Goal: Transaction & Acquisition: Obtain resource

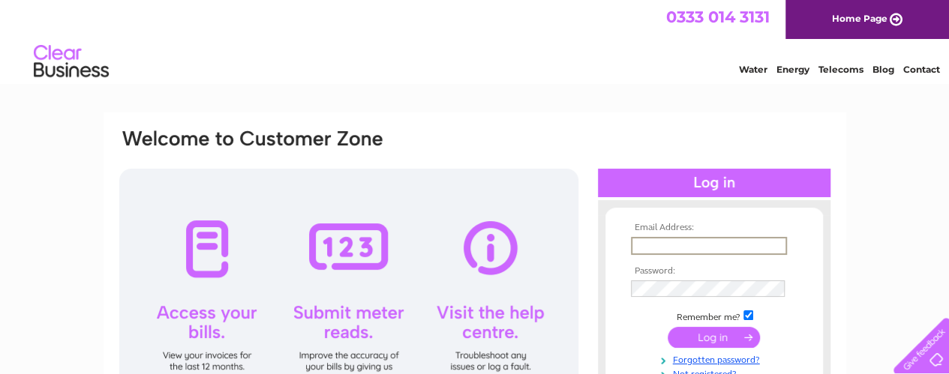
click at [684, 250] on input "text" at bounding box center [709, 246] width 156 height 18
type input "maz2206@hotmail.co.uk"
click at [702, 342] on input "submit" at bounding box center [714, 336] width 92 height 21
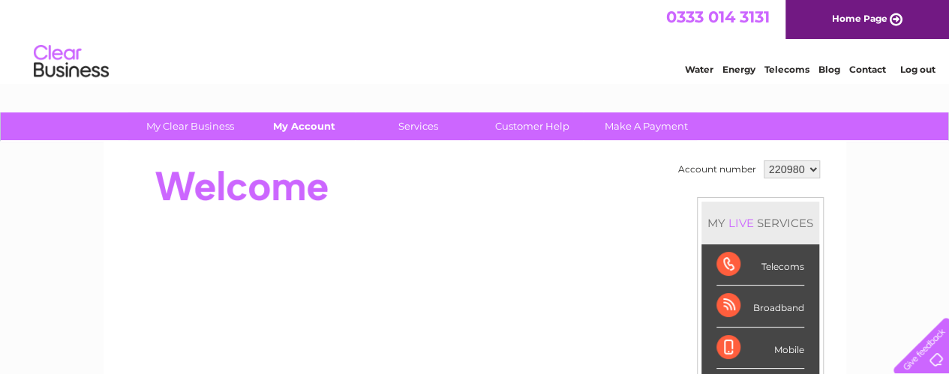
click at [284, 122] on link "My Account" at bounding box center [304, 127] width 124 height 28
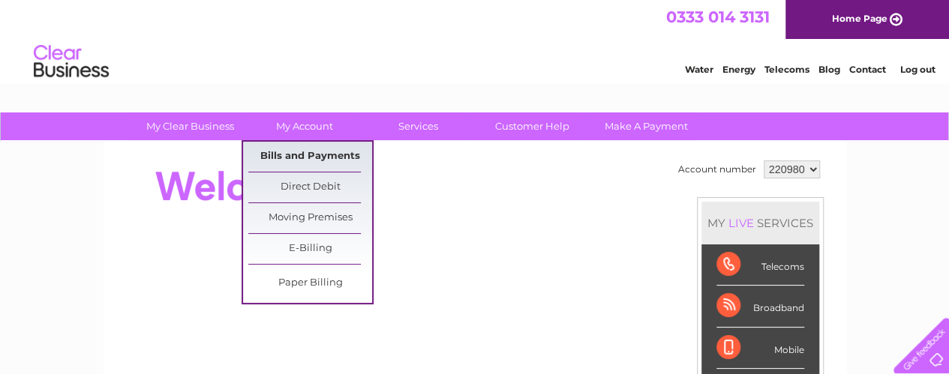
click at [296, 161] on link "Bills and Payments" at bounding box center [310, 157] width 124 height 30
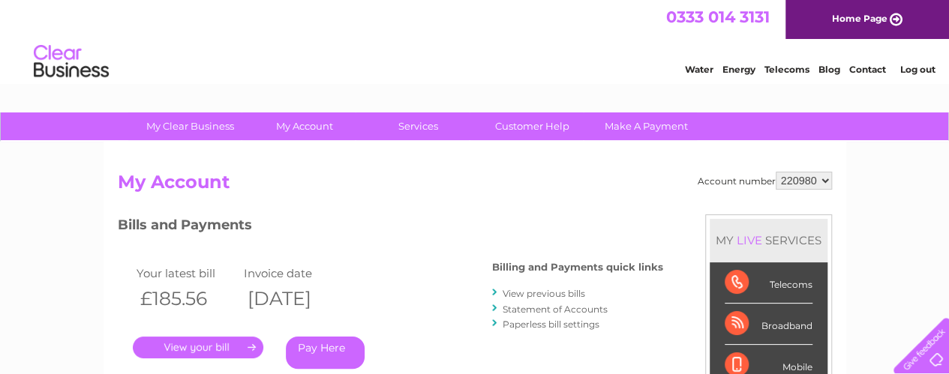
click at [516, 307] on link "Statement of Accounts" at bounding box center [555, 309] width 105 height 11
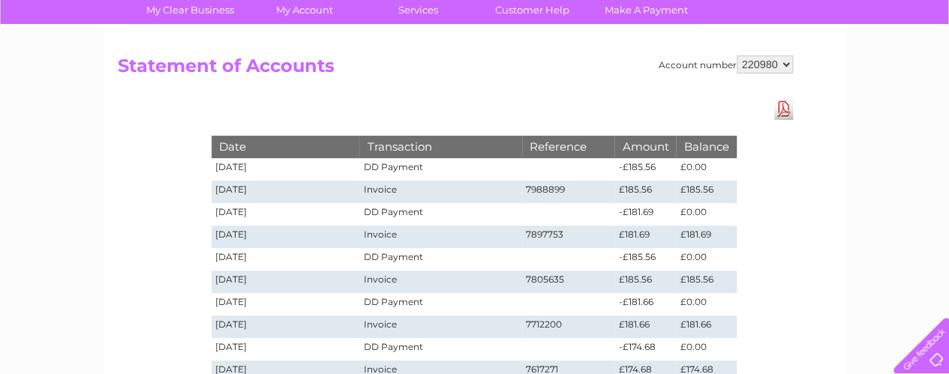
scroll to position [122, 0]
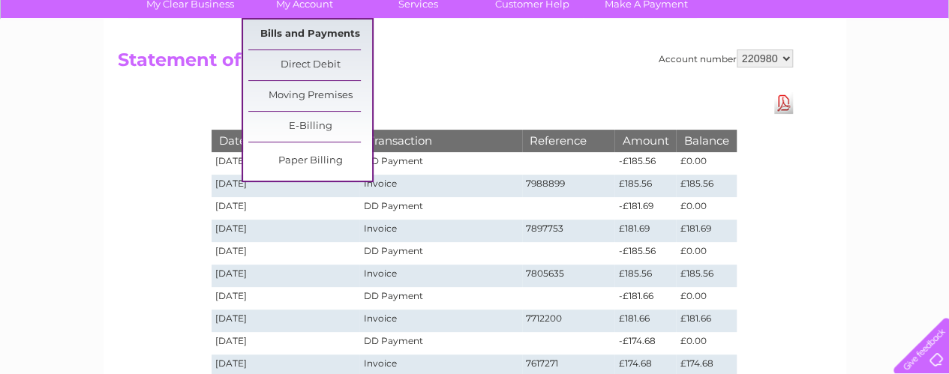
click at [293, 31] on link "Bills and Payments" at bounding box center [310, 35] width 124 height 30
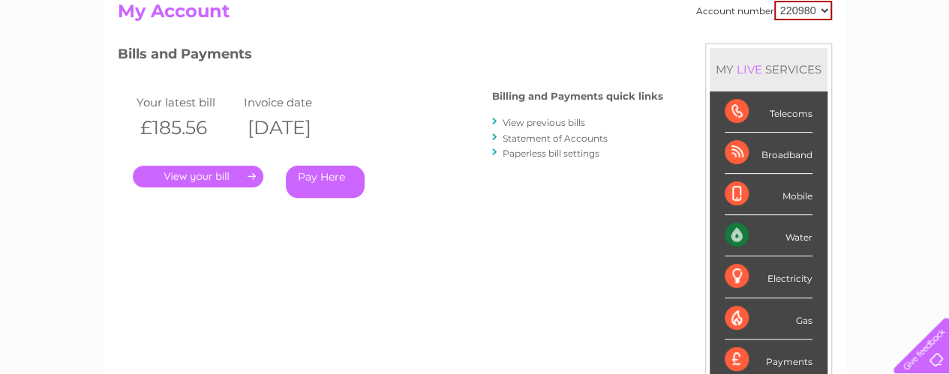
scroll to position [172, 0]
click at [531, 124] on link "View previous bills" at bounding box center [544, 121] width 83 height 11
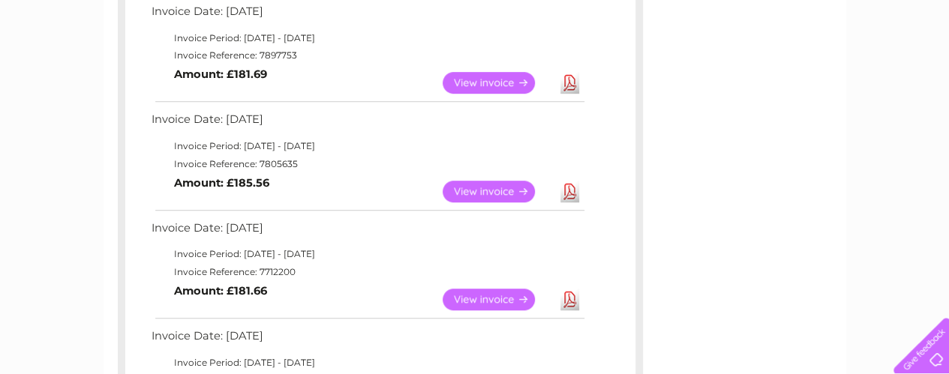
scroll to position [388, 0]
click at [492, 196] on link "View" at bounding box center [498, 193] width 110 height 22
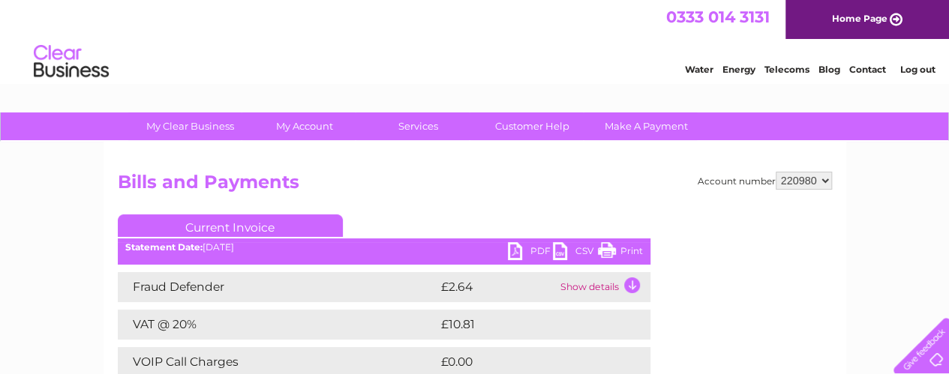
click at [515, 249] on link "PDF" at bounding box center [530, 253] width 45 height 22
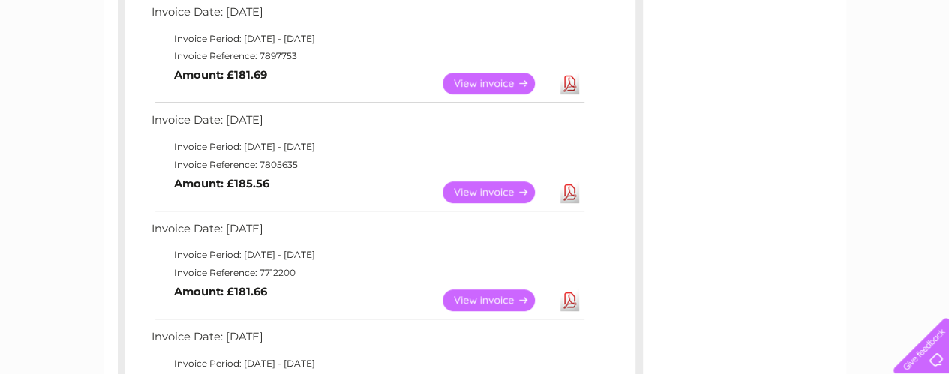
scroll to position [388, 0]
click at [503, 73] on link "View" at bounding box center [498, 84] width 110 height 22
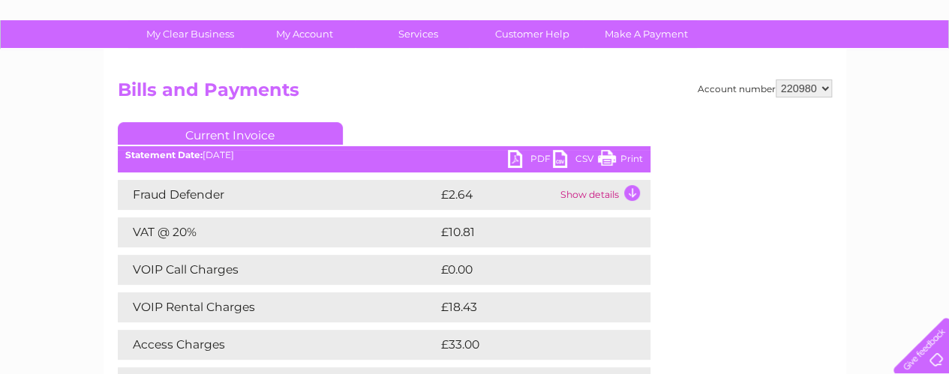
scroll to position [93, 0]
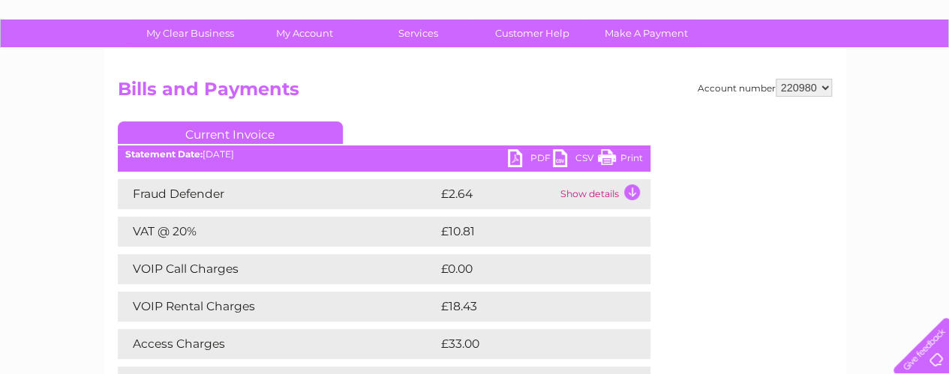
click at [516, 165] on link "PDF" at bounding box center [530, 160] width 45 height 22
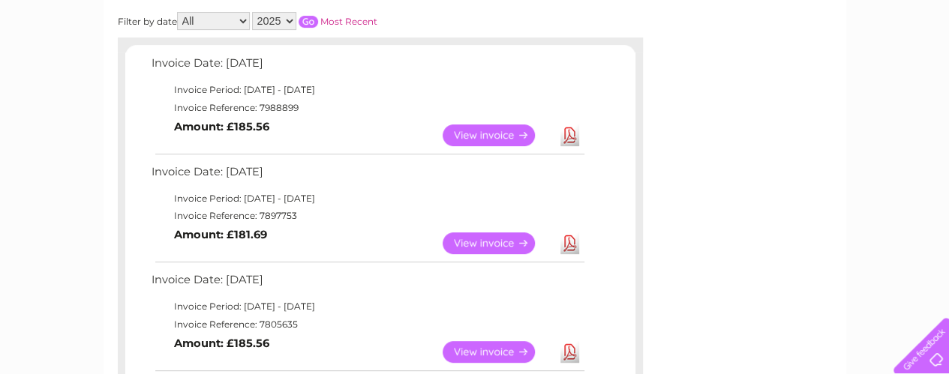
scroll to position [228, 0]
click at [489, 127] on link "View" at bounding box center [498, 136] width 110 height 22
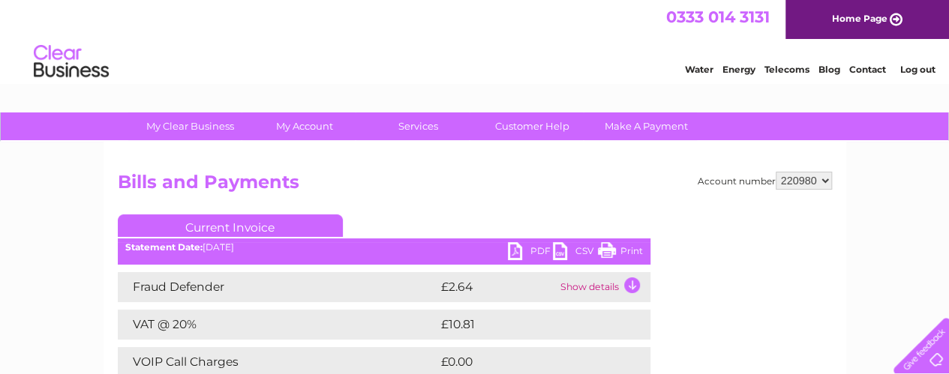
click at [524, 253] on link "PDF" at bounding box center [530, 253] width 45 height 22
click at [518, 256] on link "PDF" at bounding box center [530, 253] width 45 height 22
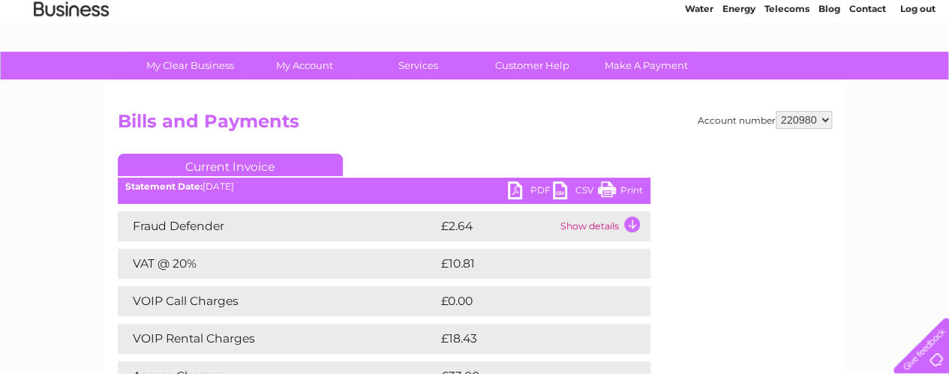
scroll to position [59, 0]
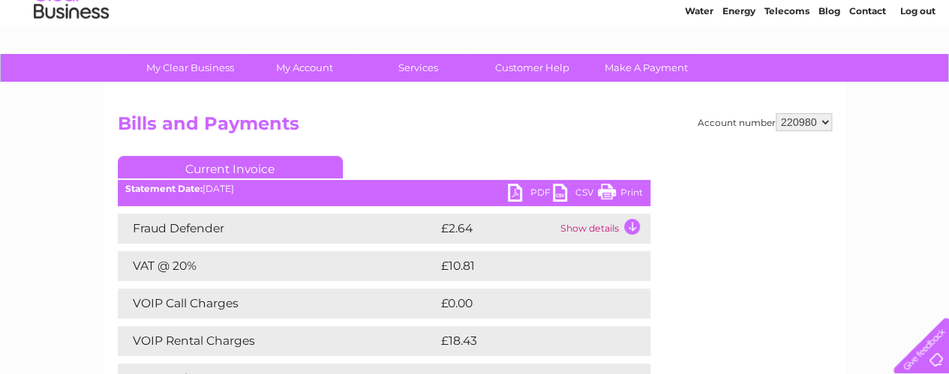
click at [920, 10] on link "Log out" at bounding box center [917, 10] width 35 height 11
